Goal: Information Seeking & Learning: Learn about a topic

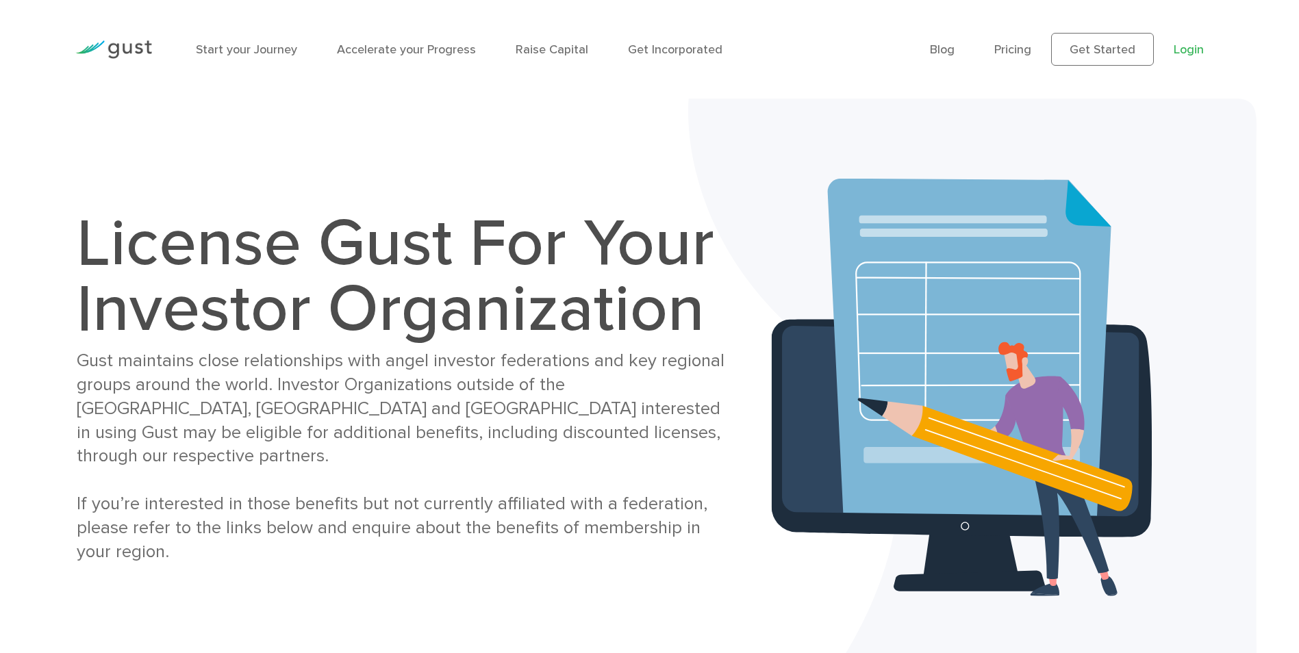
click at [1178, 51] on link "Login" at bounding box center [1189, 49] width 30 height 14
click at [1010, 42] on link "Pricing" at bounding box center [1013, 49] width 37 height 14
